Goal: Information Seeking & Learning: Learn about a topic

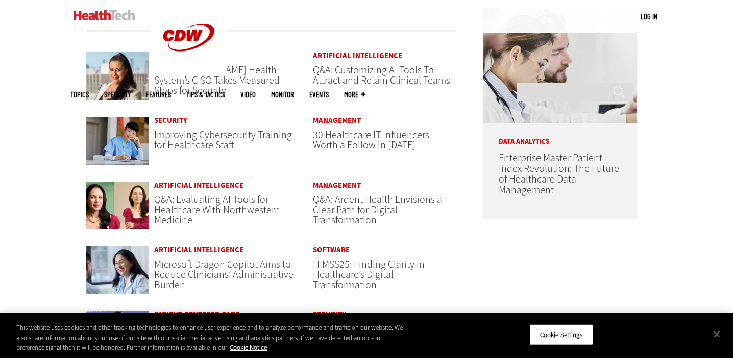
scroll to position [529, 0]
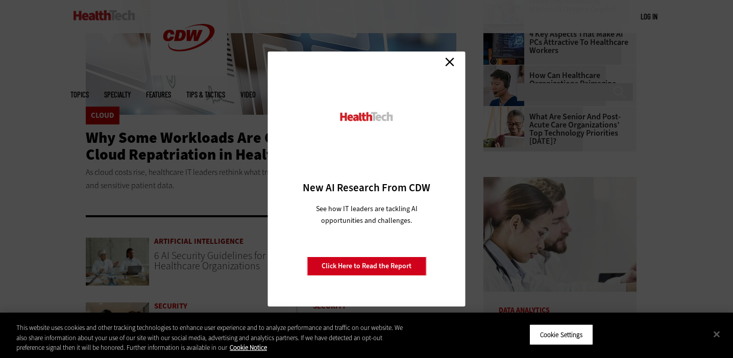
scroll to position [298, 0]
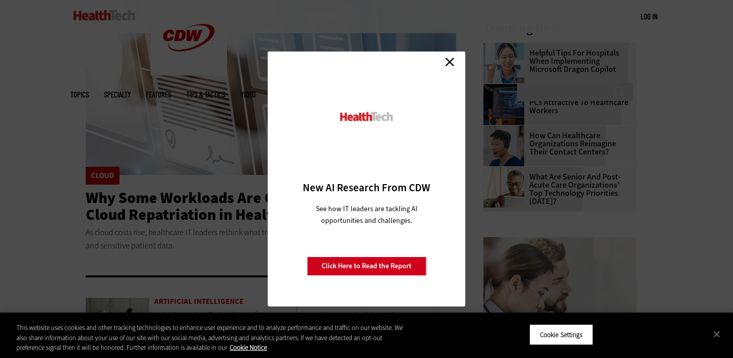
click at [452, 62] on link "Close" at bounding box center [449, 61] width 15 height 15
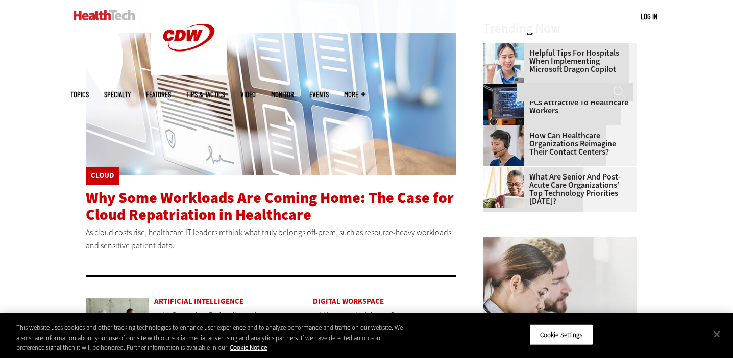
click at [161, 217] on span "Why Some Workloads Are Coming Home: The Case for Cloud Repatriation in Healthca…" at bounding box center [270, 206] width 368 height 37
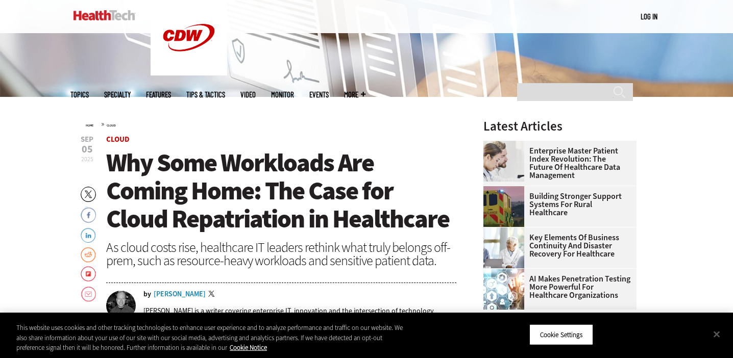
scroll to position [224, 0]
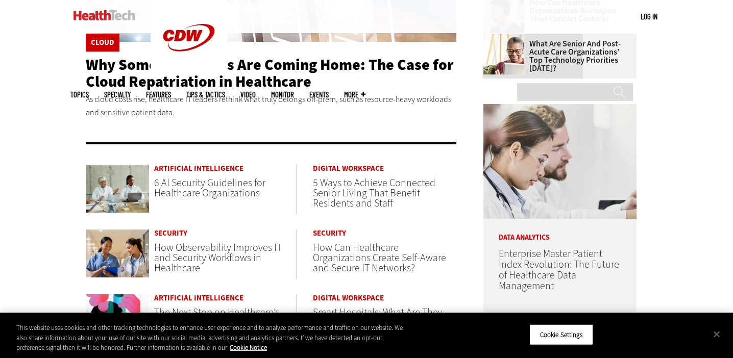
click at [188, 189] on span "6 AI Security Guidelines for Healthcare Organizations" at bounding box center [209, 188] width 111 height 24
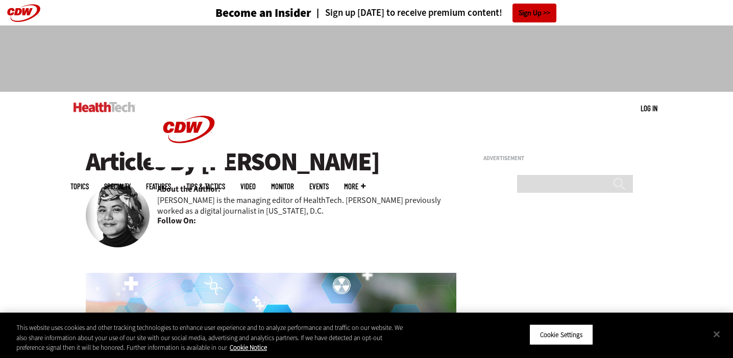
scroll to position [527, 0]
